Goal: Information Seeking & Learning: Learn about a topic

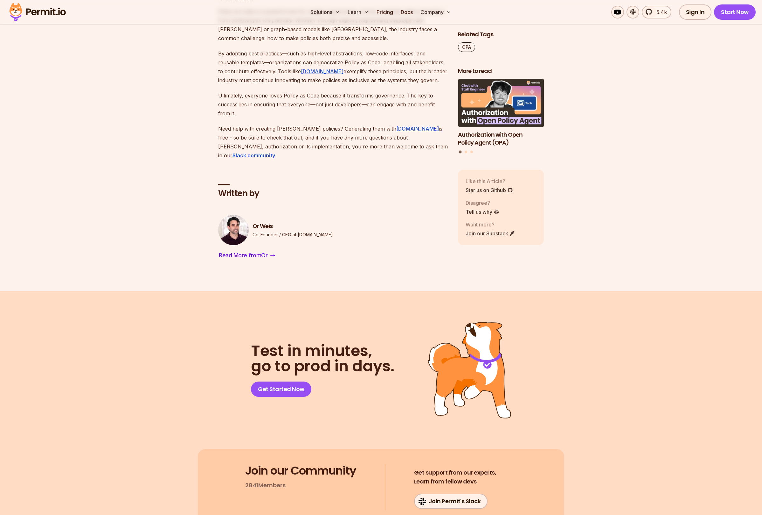
scroll to position [2377, 0]
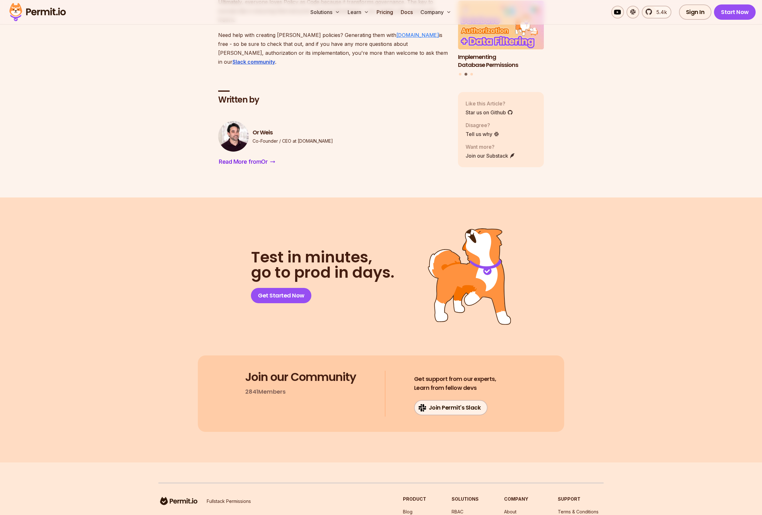
click at [396, 38] on link "[DOMAIN_NAME]" at bounding box center [417, 35] width 43 height 6
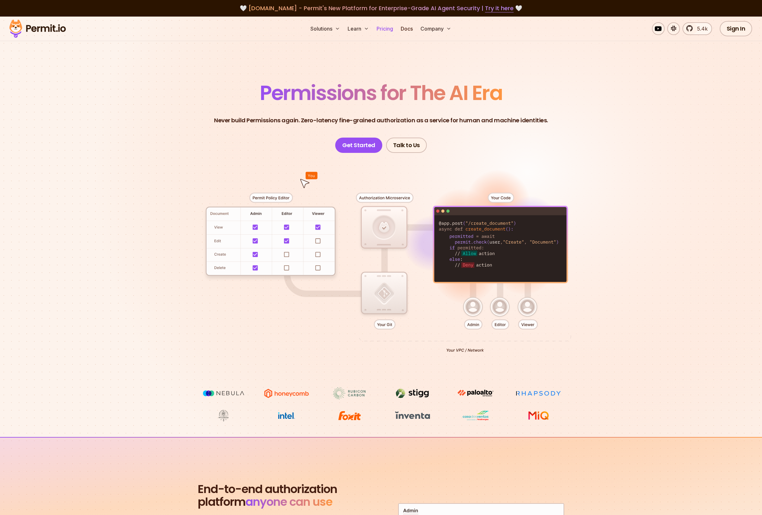
click at [388, 28] on link "Pricing" at bounding box center [385, 28] width 22 height 13
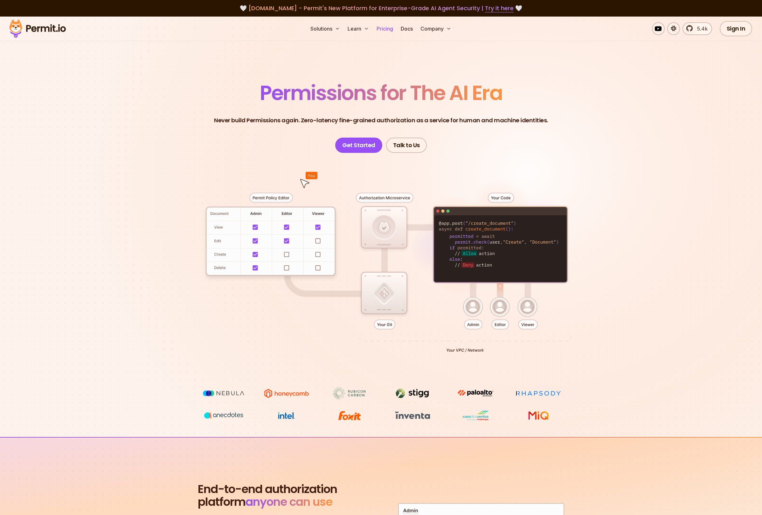
click at [383, 28] on link "Pricing" at bounding box center [385, 28] width 22 height 13
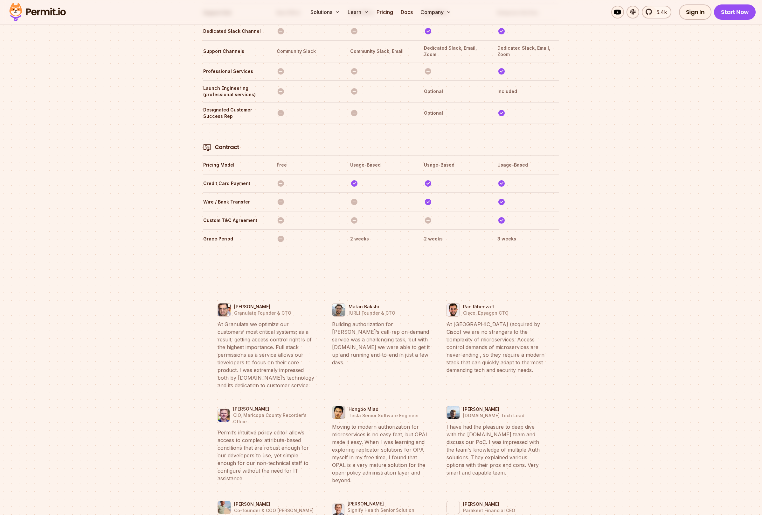
scroll to position [1945, 0]
